Goal: Task Accomplishment & Management: Manage account settings

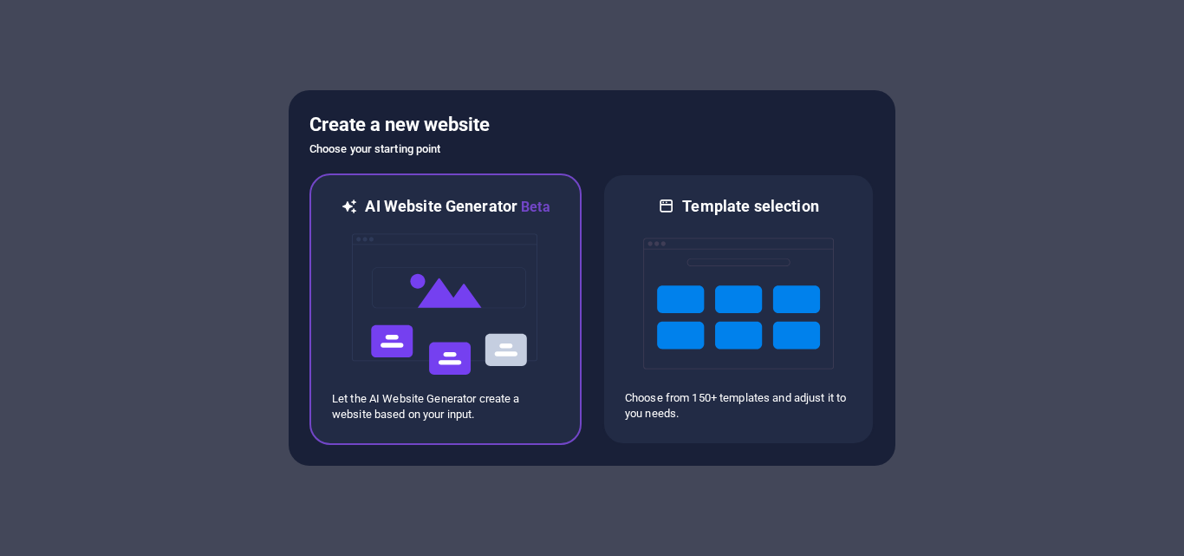
click at [473, 315] on img at bounding box center [445, 304] width 191 height 173
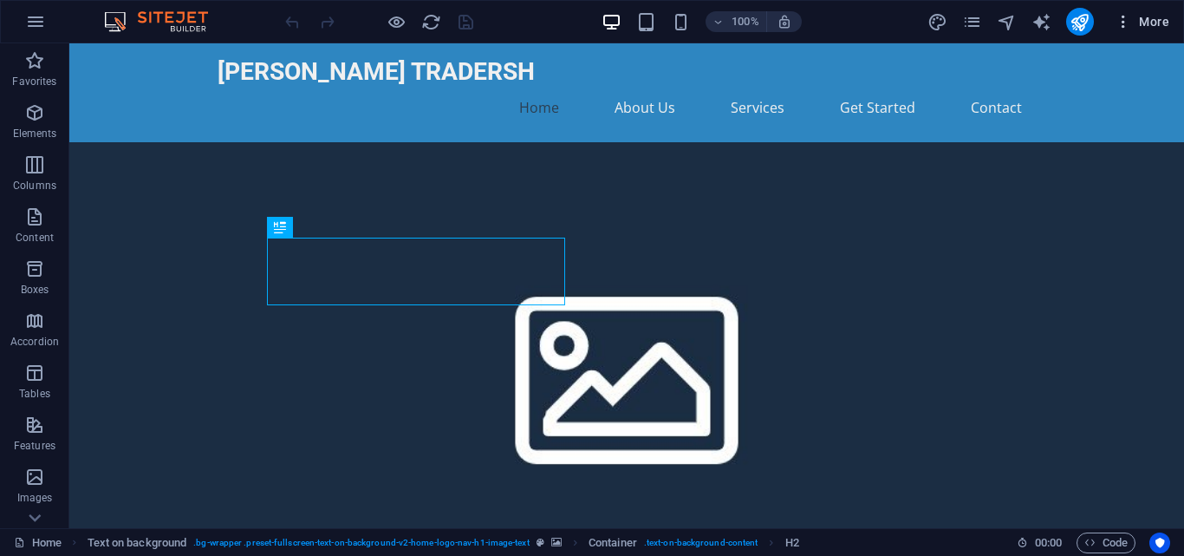
click at [1158, 23] on span "More" at bounding box center [1141, 21] width 55 height 17
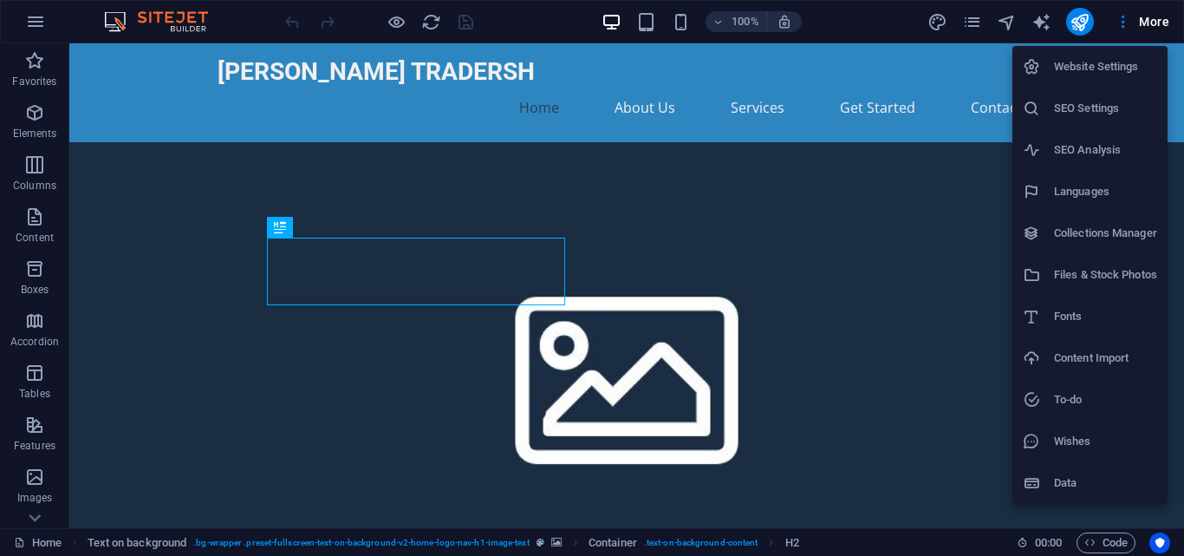
click at [1113, 115] on h6 "SEO Settings" at bounding box center [1105, 108] width 103 height 21
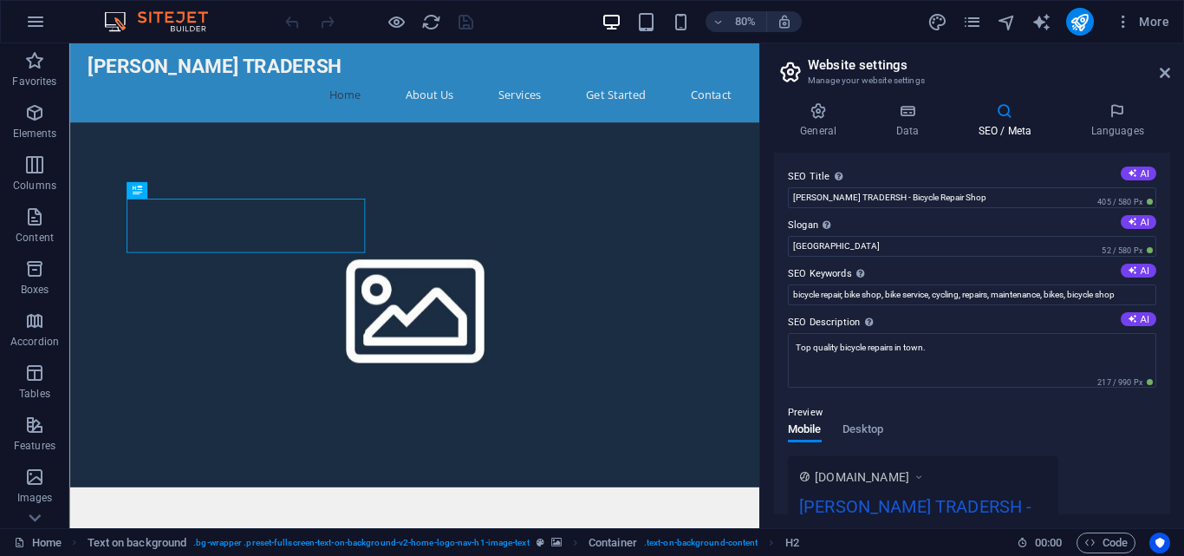
click at [1005, 123] on h4 "SEO / Meta" at bounding box center [1008, 120] width 113 height 36
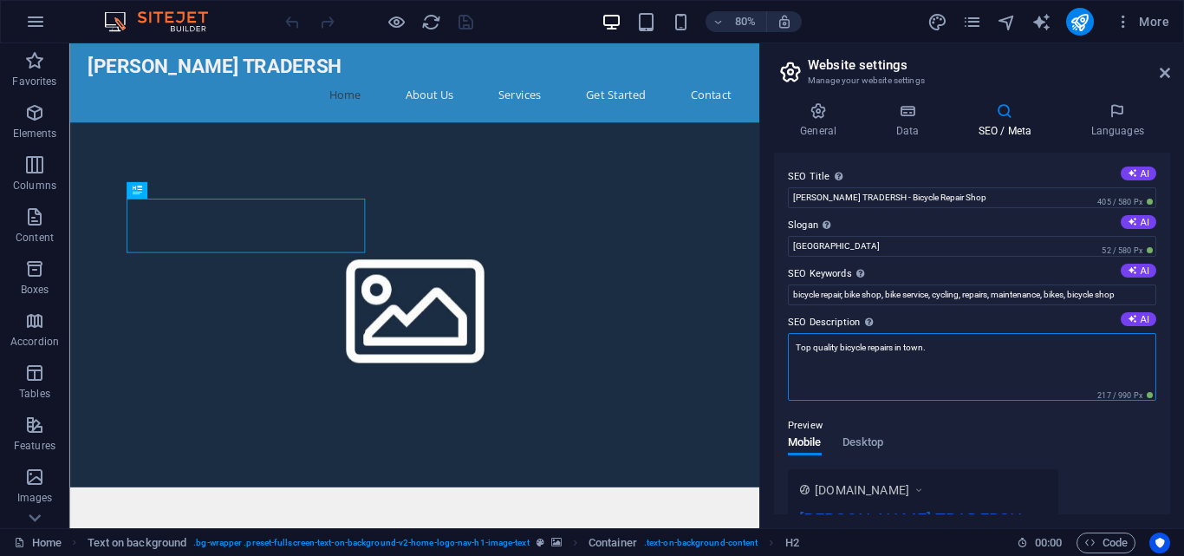
click at [993, 361] on textarea "Top quality bicycle repairs in town." at bounding box center [972, 367] width 368 height 68
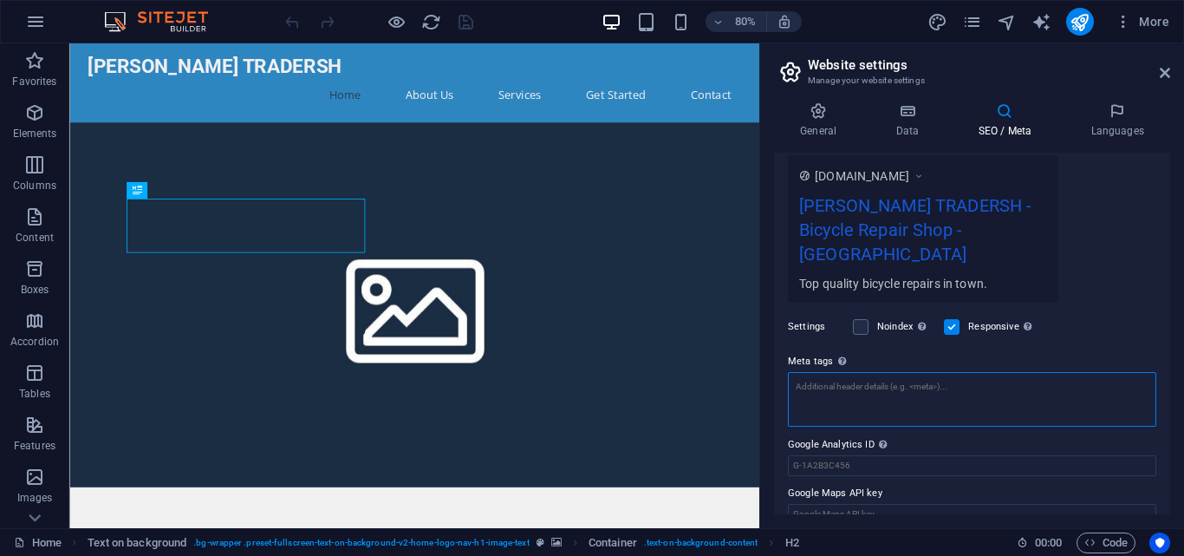
scroll to position [301, 0]
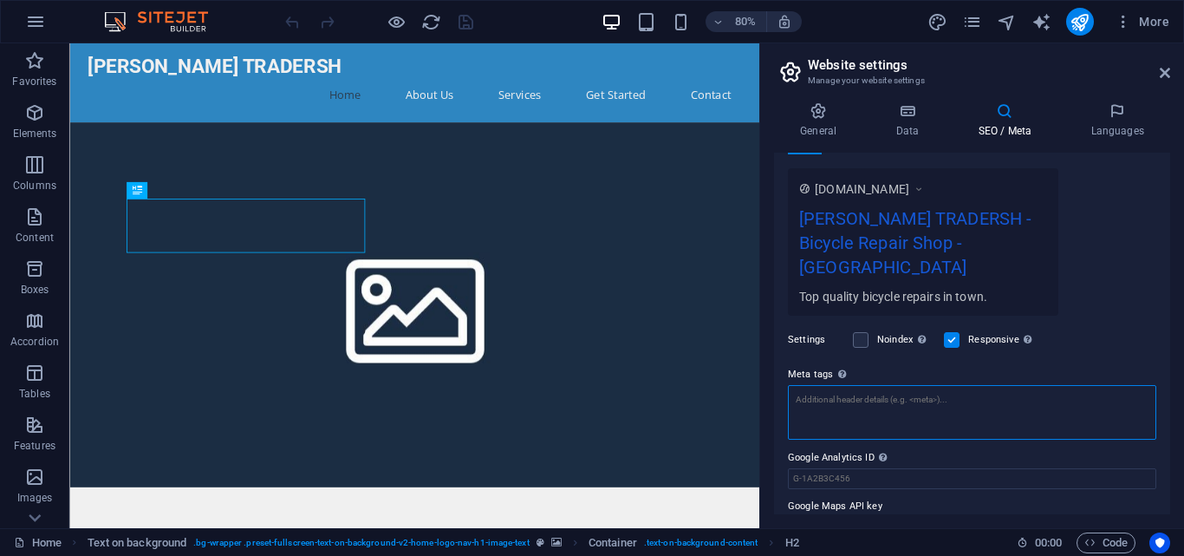
click at [922, 385] on textarea "Meta tags Enter HTML code here that will be placed inside the tags of your webs…" at bounding box center [972, 412] width 368 height 55
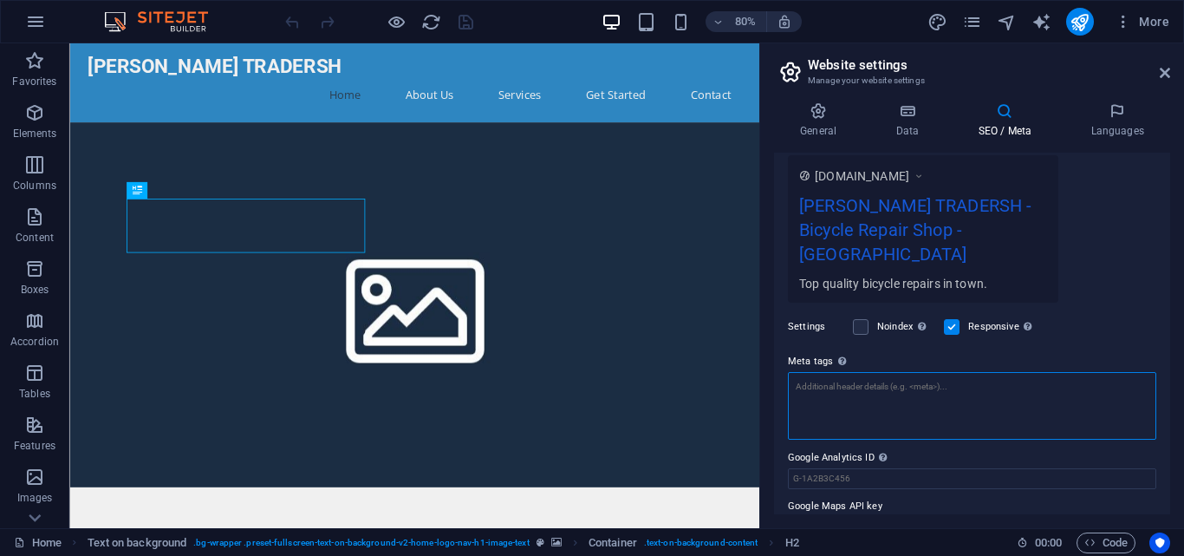
paste textarea "<meta name="facebook-domain-verification" content="e05shhwm4nccm6f9xpo5586tyln9…"
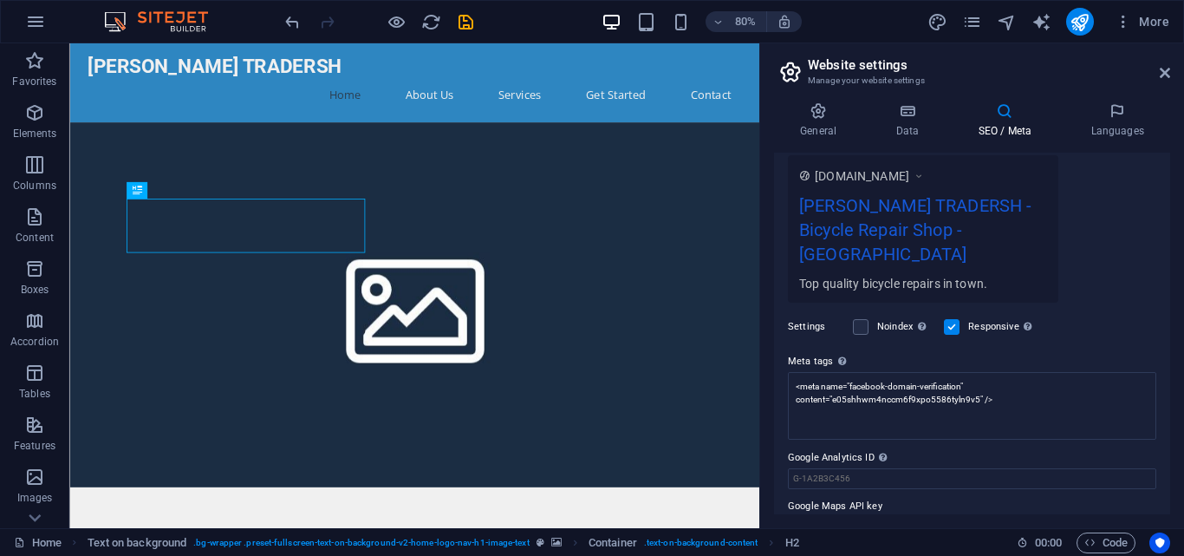
type textarea "<meta name="facebook-domain-verification" content="e05shhwm4nccm6f9xpo5586tyln9…"
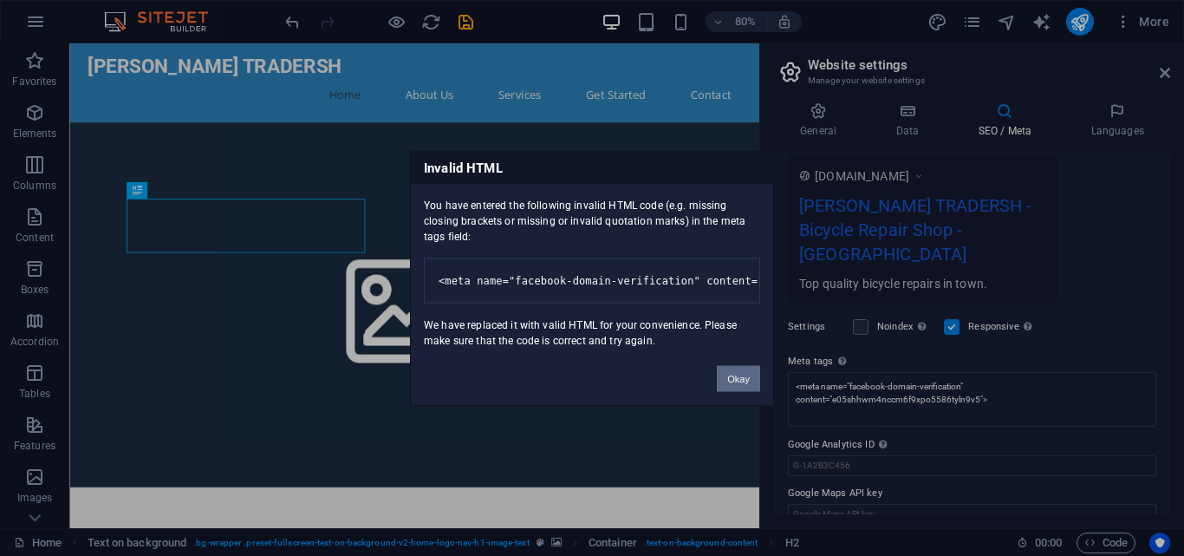
click at [1126, 311] on body "MONDOL TRADERSH Home Favorites Elements Columns Content Boxes Accordion Tables …" at bounding box center [592, 278] width 1184 height 556
drag, startPoint x: 744, startPoint y: 385, endPoint x: 856, endPoint y: 419, distance: 117.6
click at [744, 385] on button "Okay" at bounding box center [738, 378] width 43 height 26
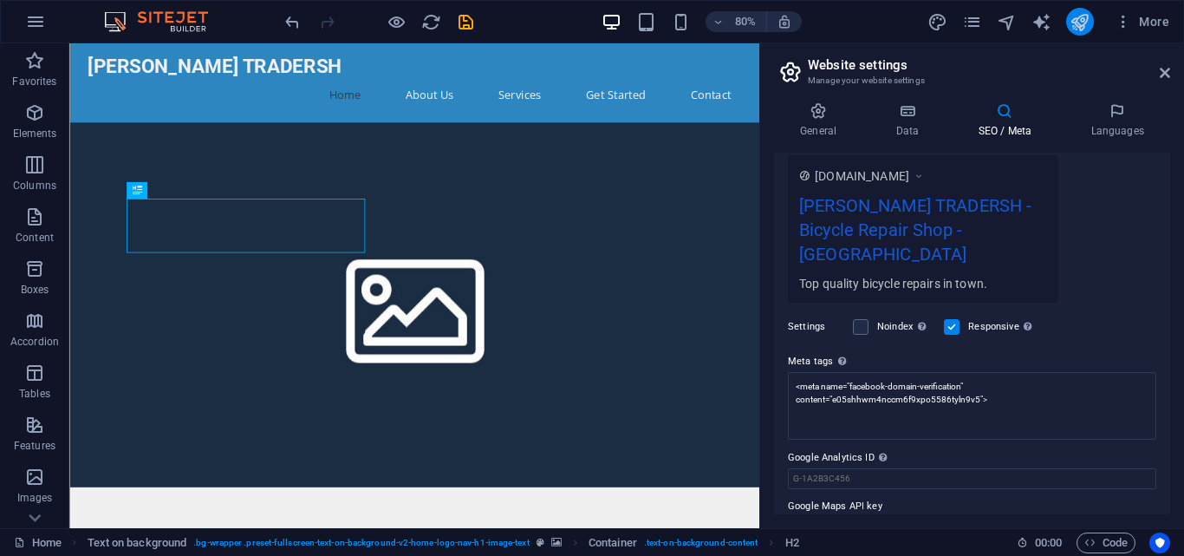
click at [1085, 27] on icon "publish" at bounding box center [1079, 22] width 20 height 20
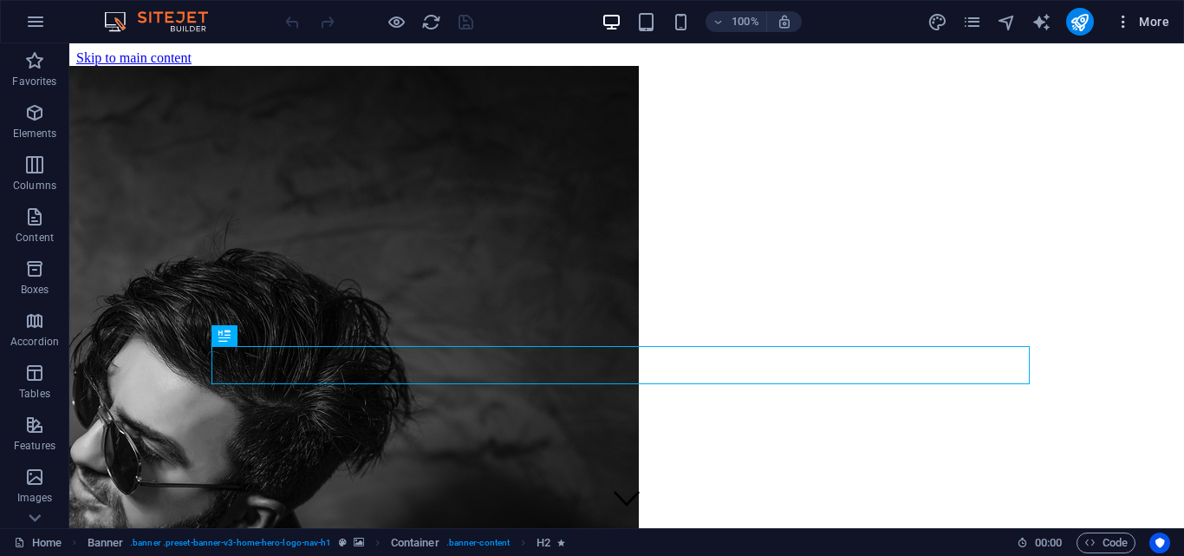
click at [1171, 14] on button "More" at bounding box center [1142, 22] width 68 height 28
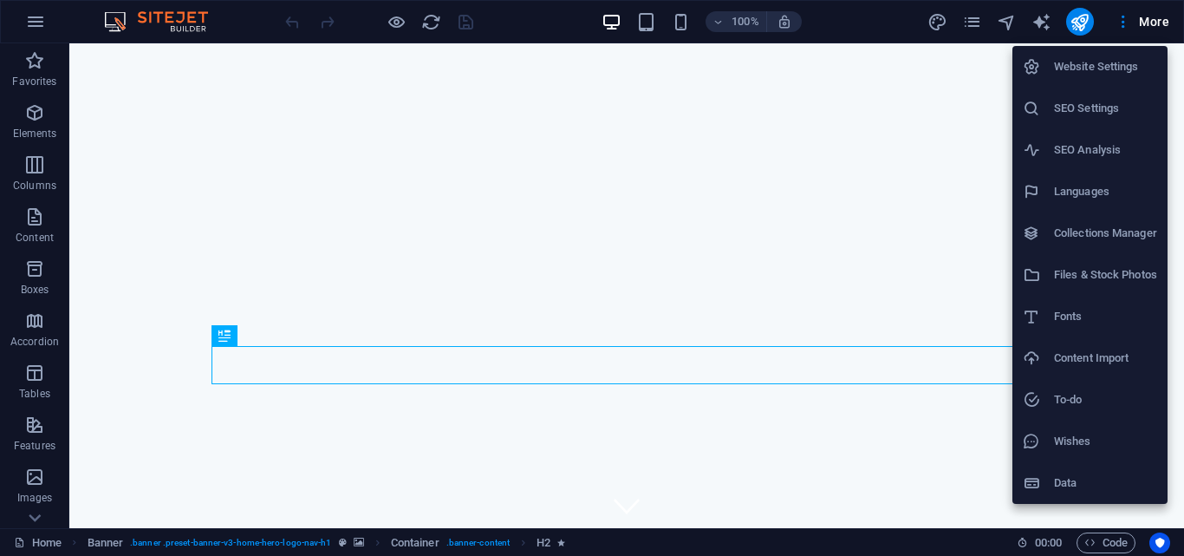
click at [1108, 62] on h6 "Website Settings" at bounding box center [1105, 66] width 103 height 21
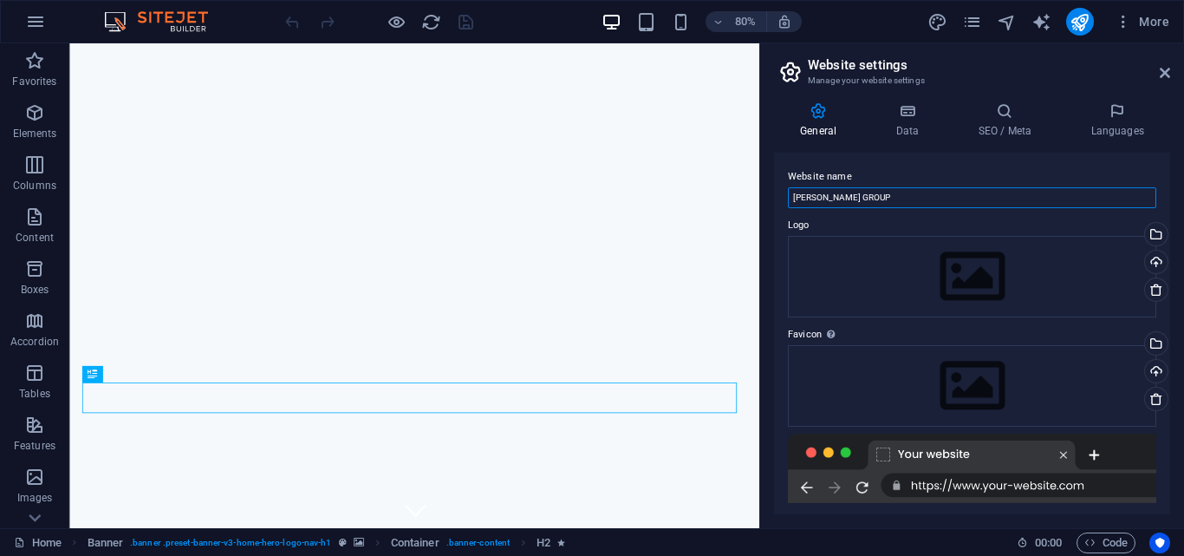
click at [906, 203] on input "MONDOL GROUP" at bounding box center [972, 197] width 368 height 21
paste input "TRADERSH"
type input "MONDOL TRADERSH"
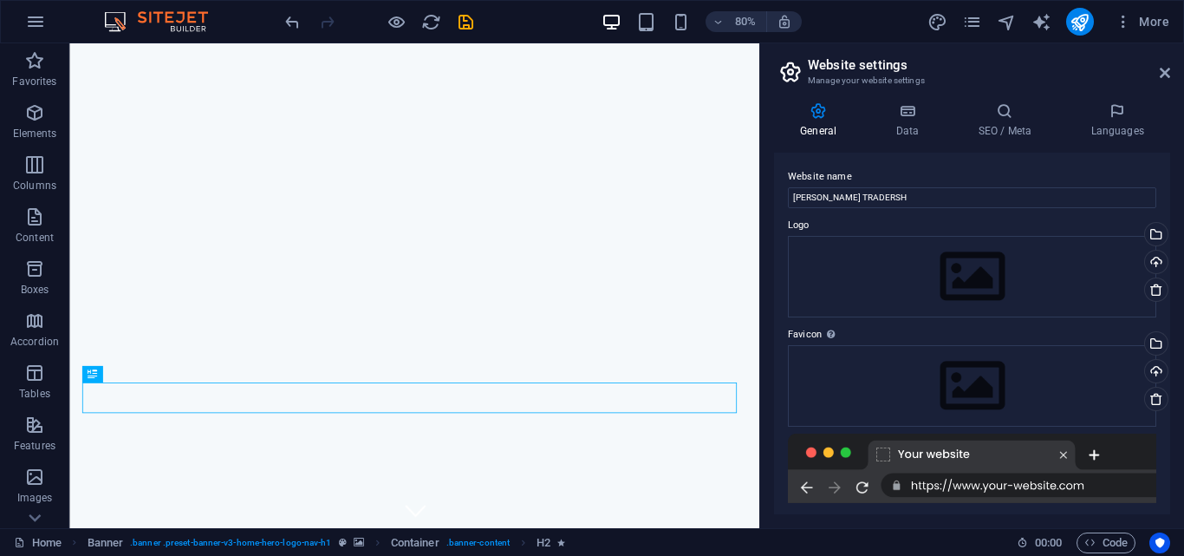
click at [941, 172] on label "Website name" at bounding box center [972, 176] width 368 height 21
click at [941, 187] on input "MONDOL TRADERSH" at bounding box center [972, 197] width 368 height 21
click at [895, 114] on icon at bounding box center [906, 110] width 75 height 17
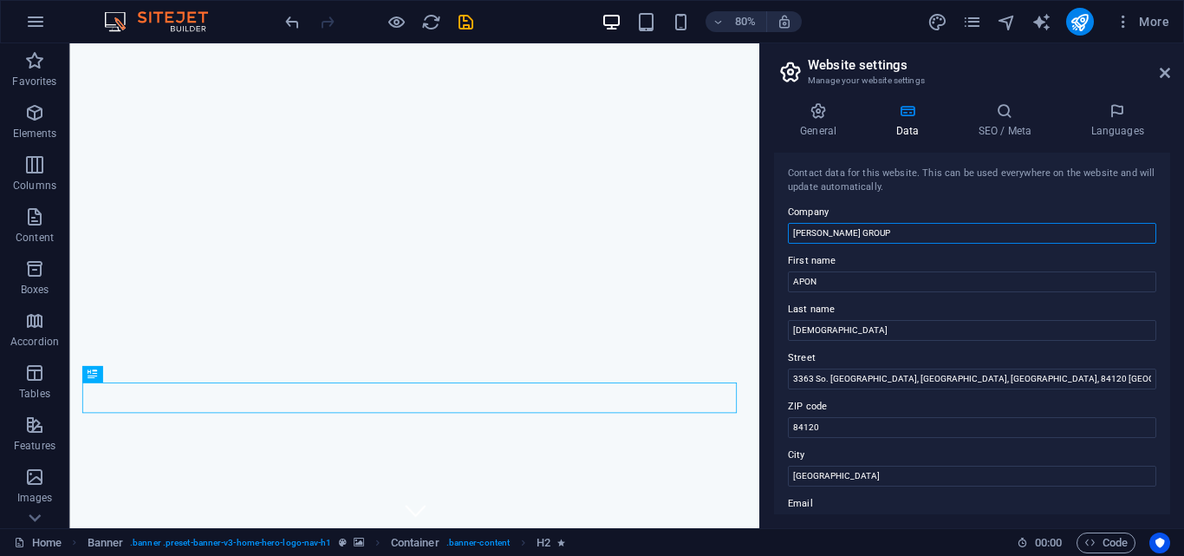
click at [899, 230] on input "MONDOL GROUP" at bounding box center [972, 233] width 368 height 21
paste input "TRADERSH"
type input "MONDOL TRADERSH"
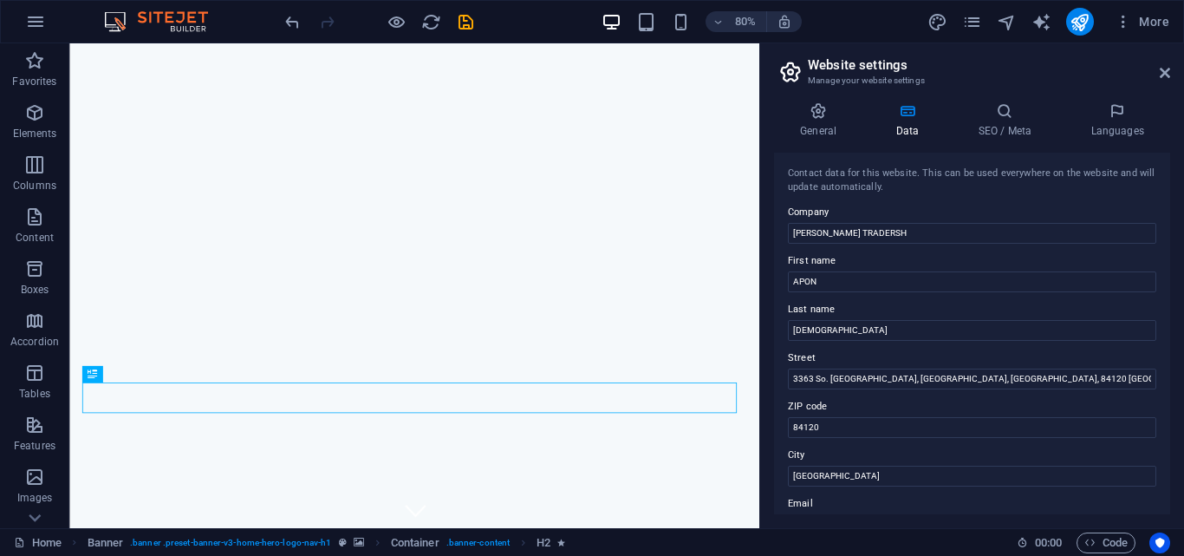
click at [932, 197] on div "Contact data for this website. This can be used everywhere on the website and w…" at bounding box center [972, 333] width 396 height 361
click at [1004, 112] on icon at bounding box center [1005, 110] width 106 height 17
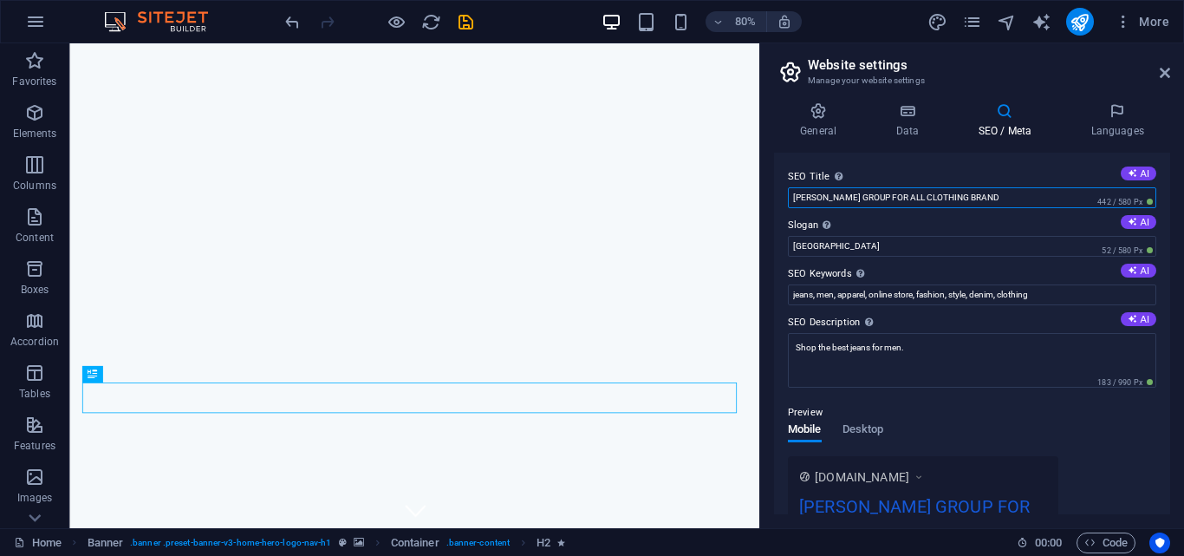
drag, startPoint x: 861, startPoint y: 197, endPoint x: 774, endPoint y: 196, distance: 87.5
click at [774, 196] on div "SEO Title The title of your website - make it something that stands out in sear…" at bounding box center [972, 333] width 396 height 361
paste input "TRADERSH"
type input "MONDOL TRADERSH FOR ALL CLOTHING BRAND"
click at [895, 165] on div "SEO Title The title of your website - make it something that stands out in sear…" at bounding box center [972, 333] width 396 height 361
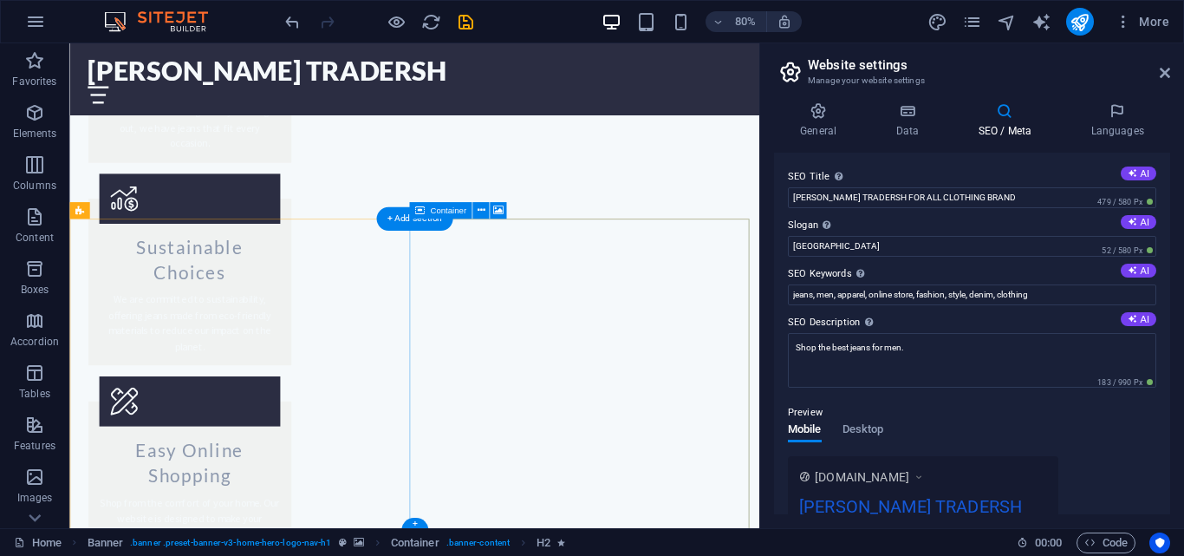
scroll to position [2170, 0]
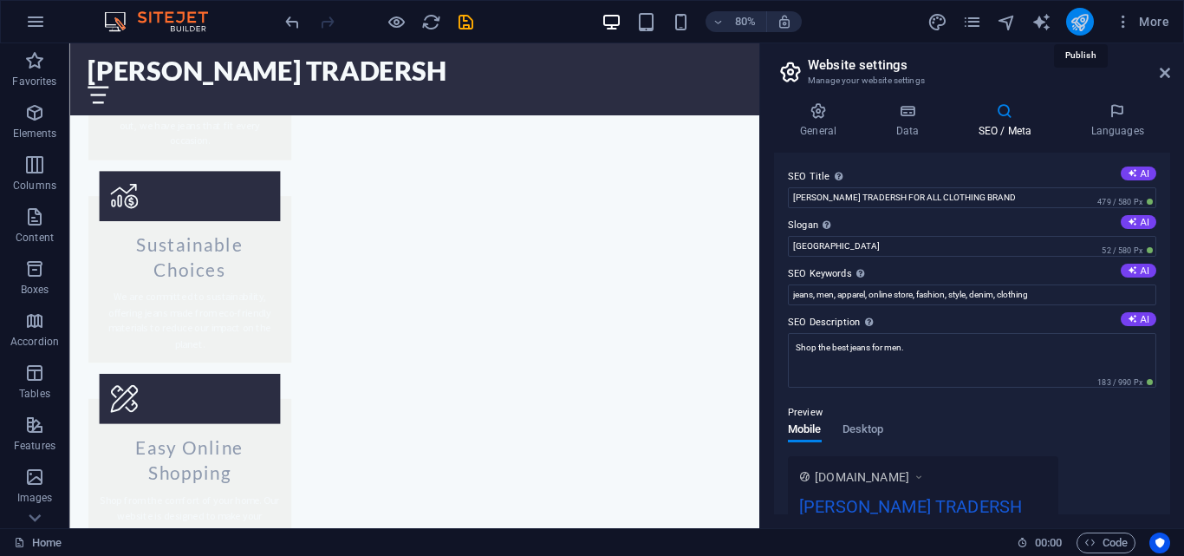
click at [1083, 18] on icon "publish" at bounding box center [1079, 22] width 20 height 20
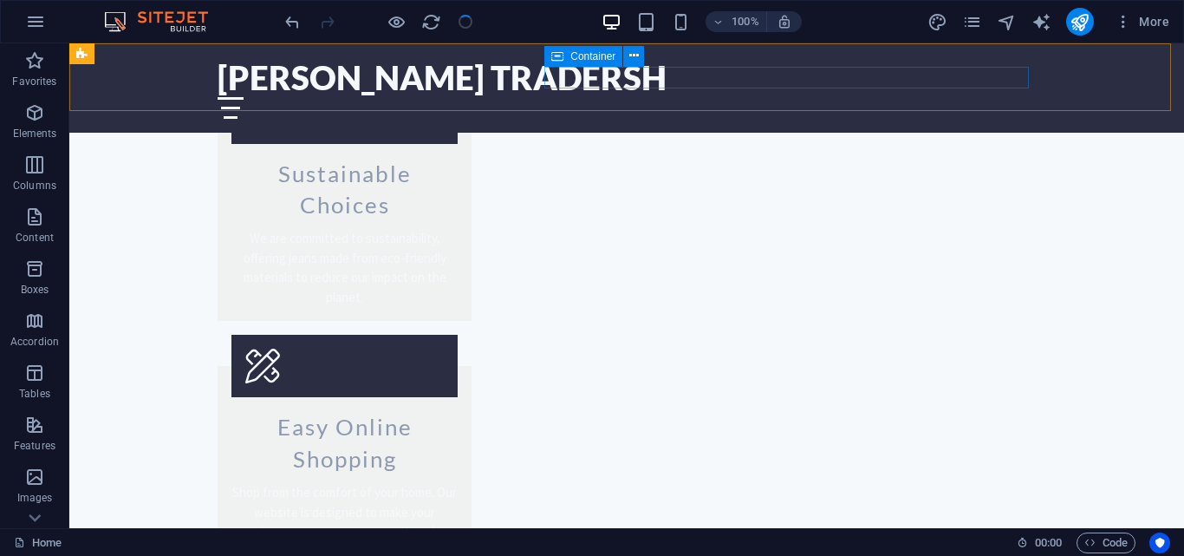
scroll to position [2049, 0]
